Goal: Task Accomplishment & Management: Complete application form

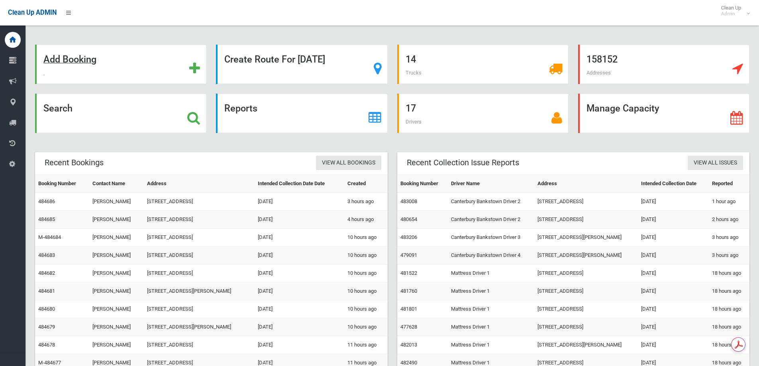
click at [113, 61] on div "Add Booking" at bounding box center [120, 64] width 171 height 39
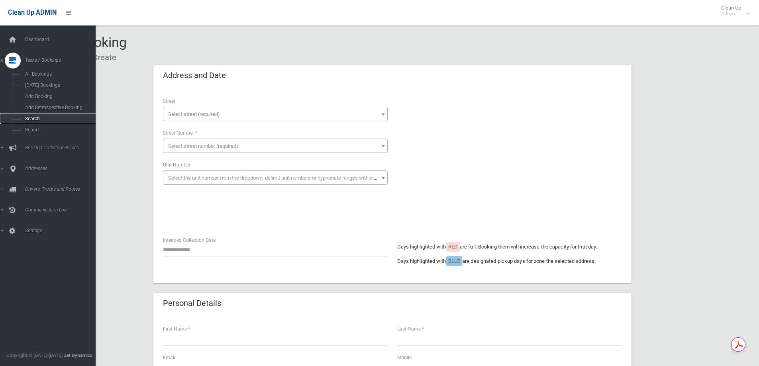
drag, startPoint x: 39, startPoint y: 112, endPoint x: 25, endPoint y: 119, distance: 15.3
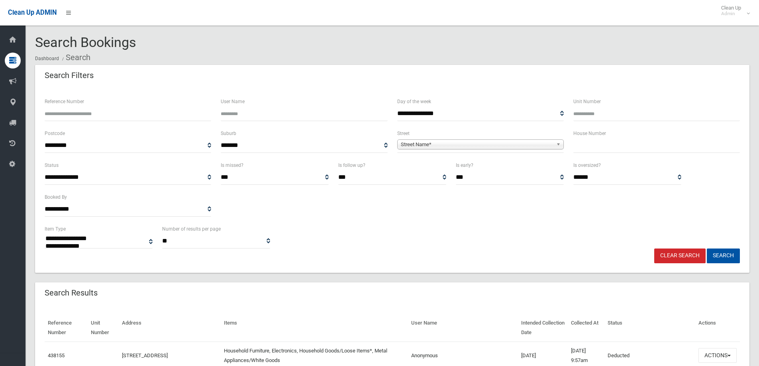
select select
